Goal: Information Seeking & Learning: Learn about a topic

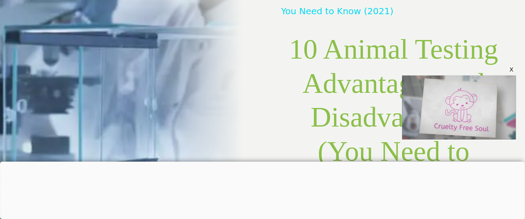
scroll to position [267, 0]
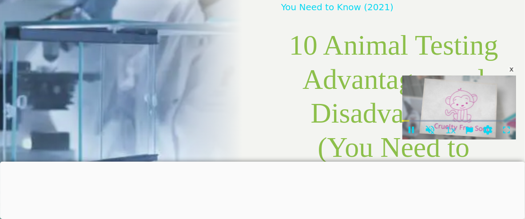
click at [512, 68] on div "x" at bounding box center [511, 69] width 7 height 7
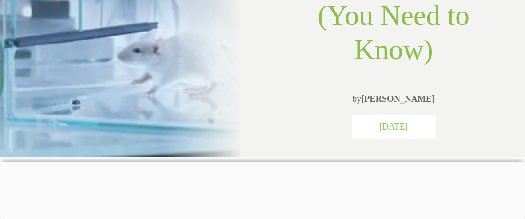
scroll to position [400, 0]
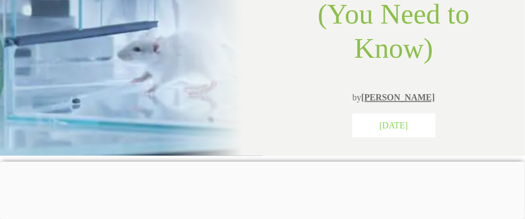
click at [408, 93] on link "[PERSON_NAME]" at bounding box center [399, 98] width 74 height 10
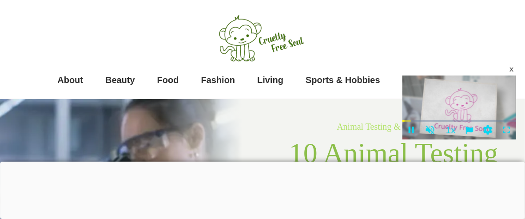
click at [510, 69] on div "x" at bounding box center [511, 69] width 7 height 7
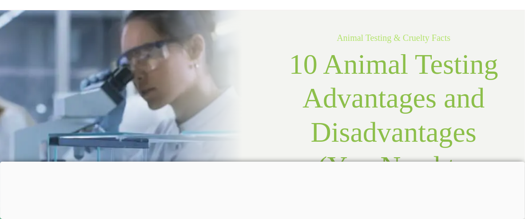
scroll to position [133, 0]
